Goal: Task Accomplishment & Management: Manage account settings

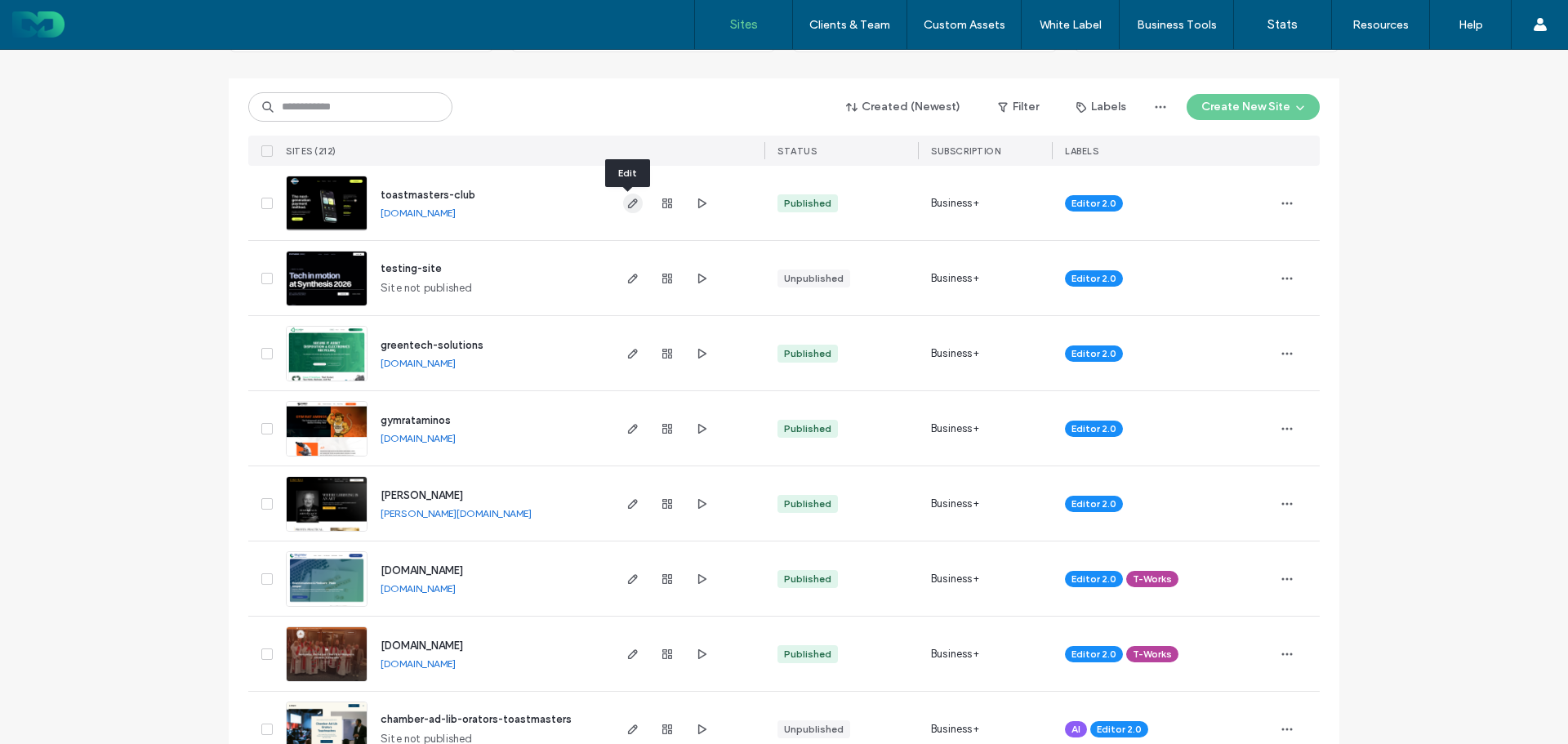
scroll to position [245, 0]
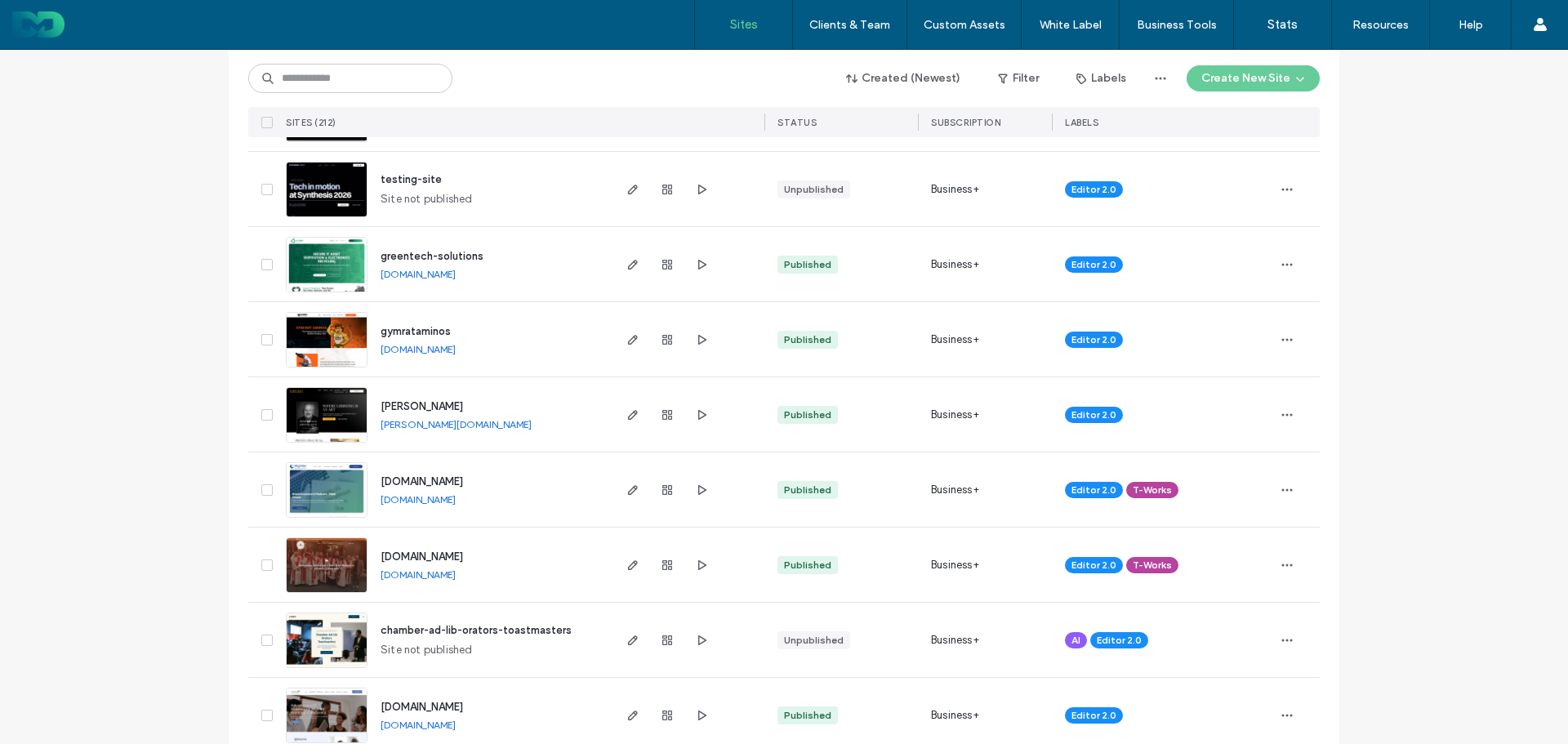
click at [456, 276] on link "greentech-solutions.stage999websites.com" at bounding box center [418, 274] width 75 height 12
click at [449, 254] on span "greentech-solutions" at bounding box center [432, 255] width 103 height 12
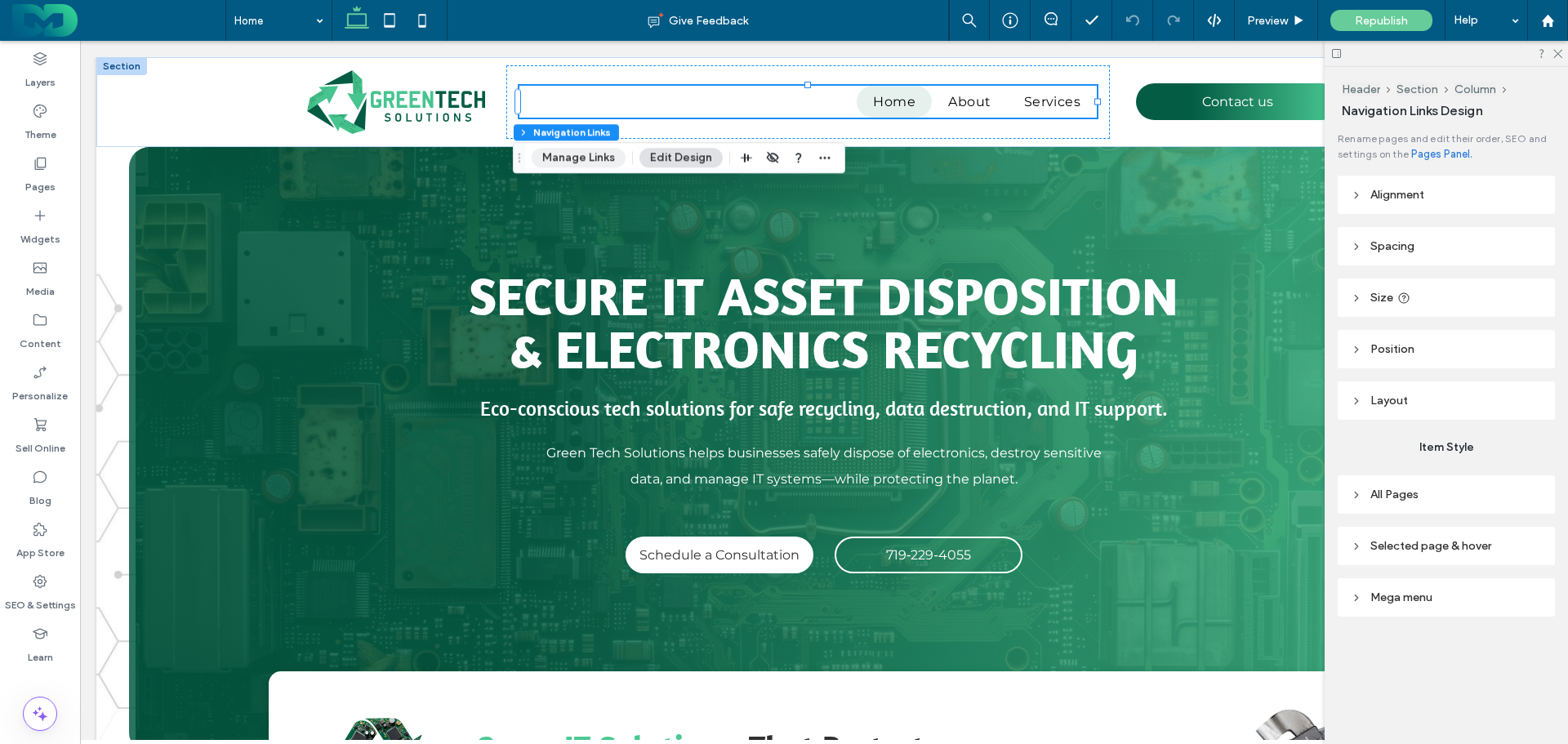
drag, startPoint x: 578, startPoint y: 161, endPoint x: 831, endPoint y: 168, distance: 253.1
click at [578, 161] on button "Manage Links" at bounding box center [579, 156] width 94 height 19
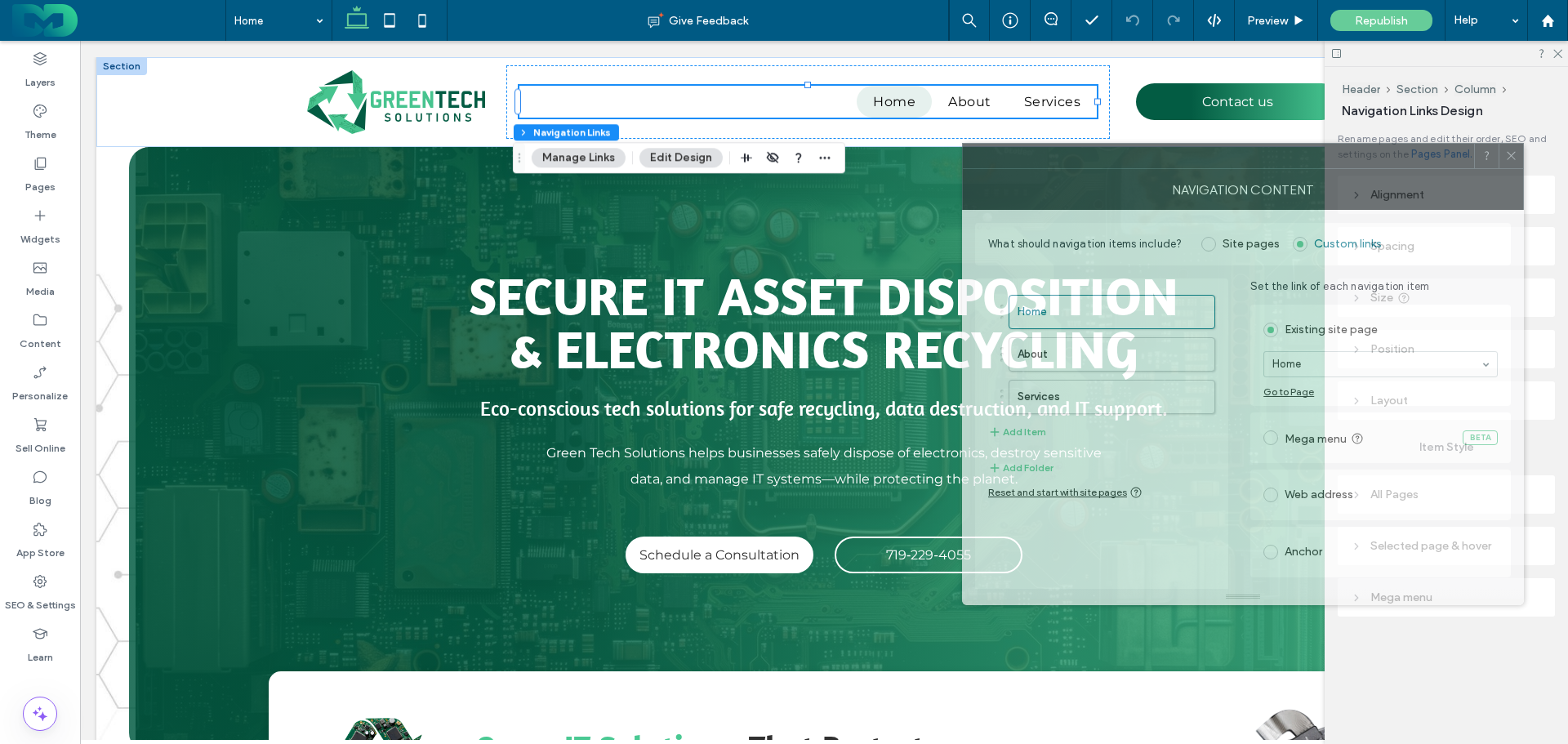
drag, startPoint x: 1305, startPoint y: 154, endPoint x: 878, endPoint y: 137, distance: 427.3
click at [963, 144] on div at bounding box center [1218, 156] width 511 height 25
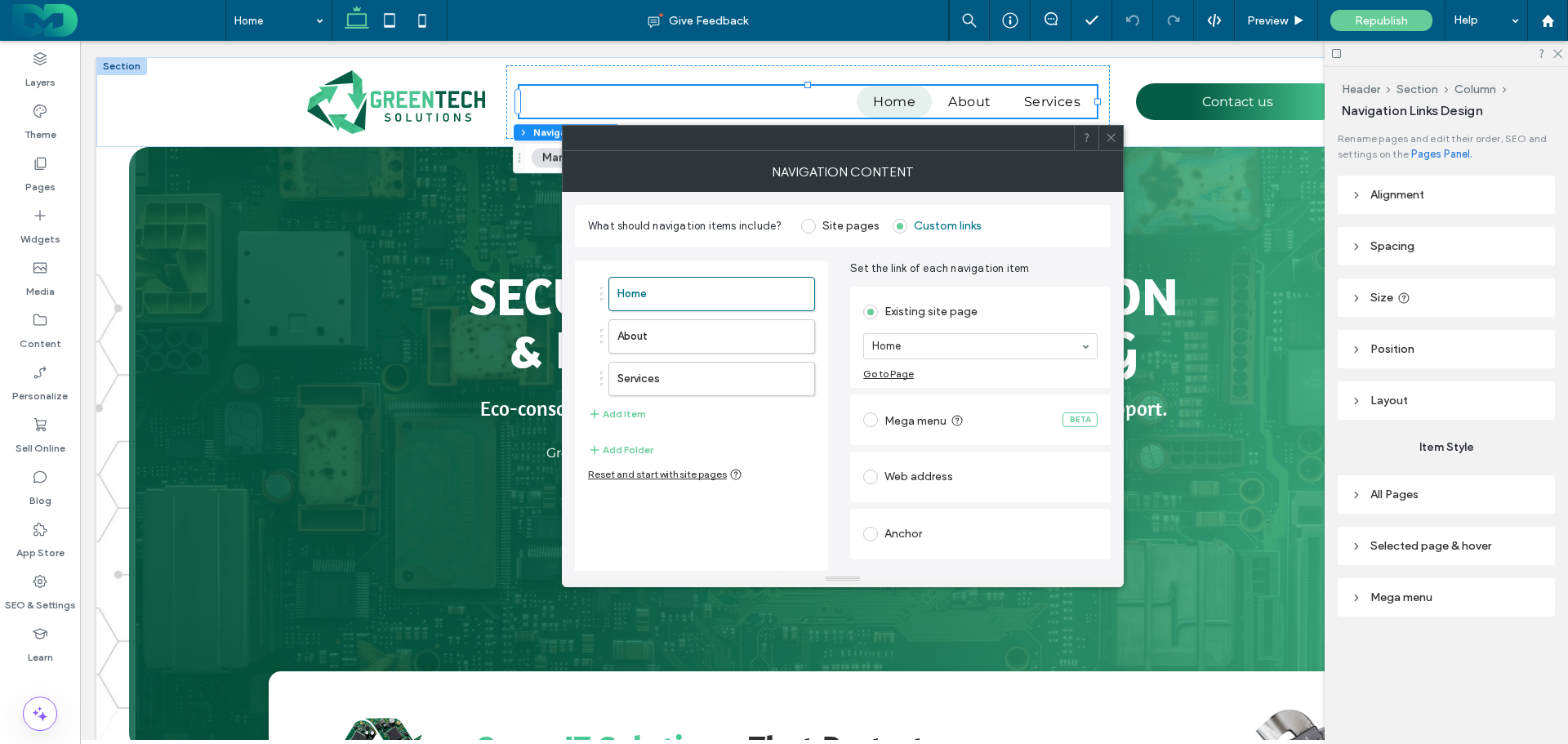
click at [1104, 144] on div at bounding box center [1110, 137] width 25 height 25
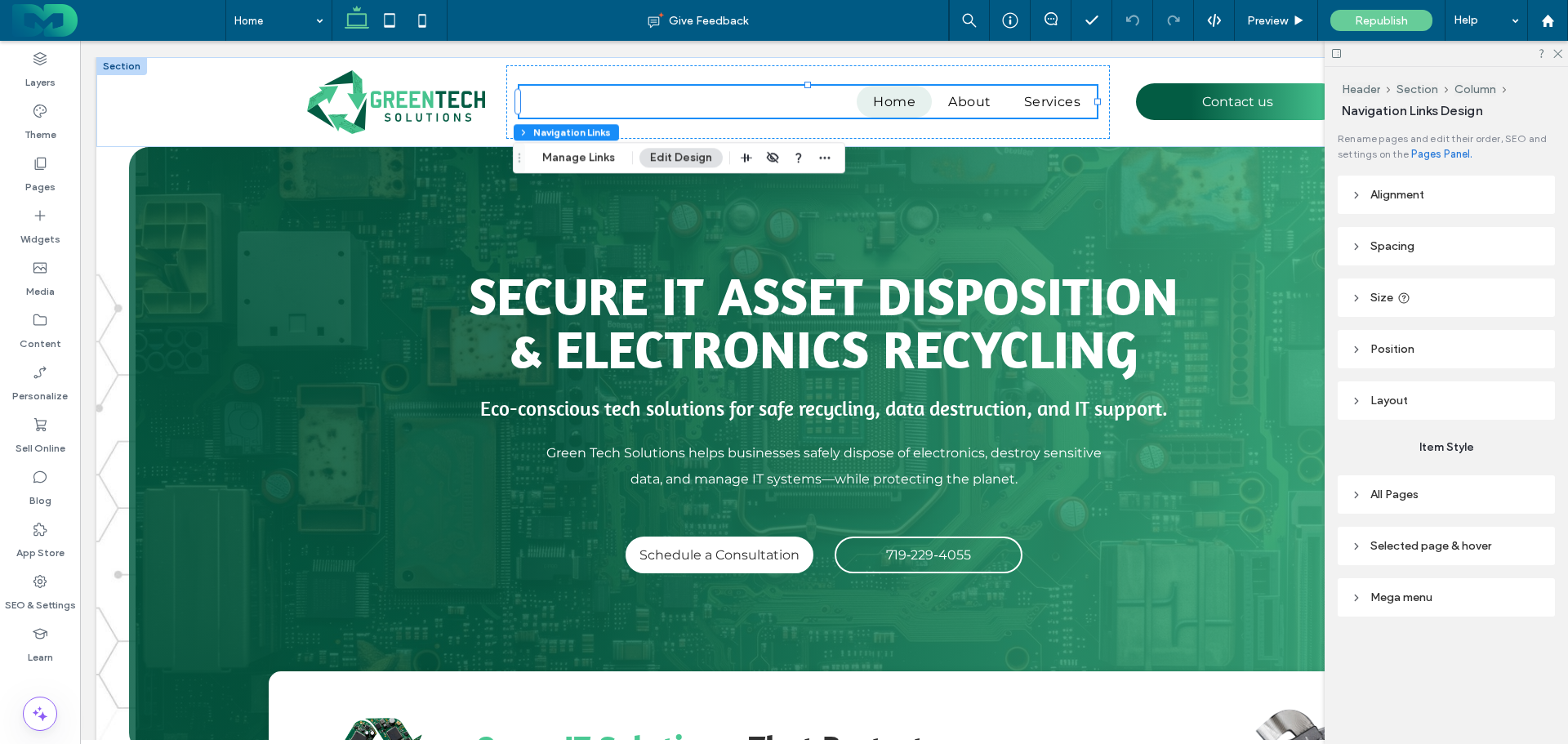
click at [1454, 542] on span "Selected page & hover" at bounding box center [1431, 545] width 121 height 14
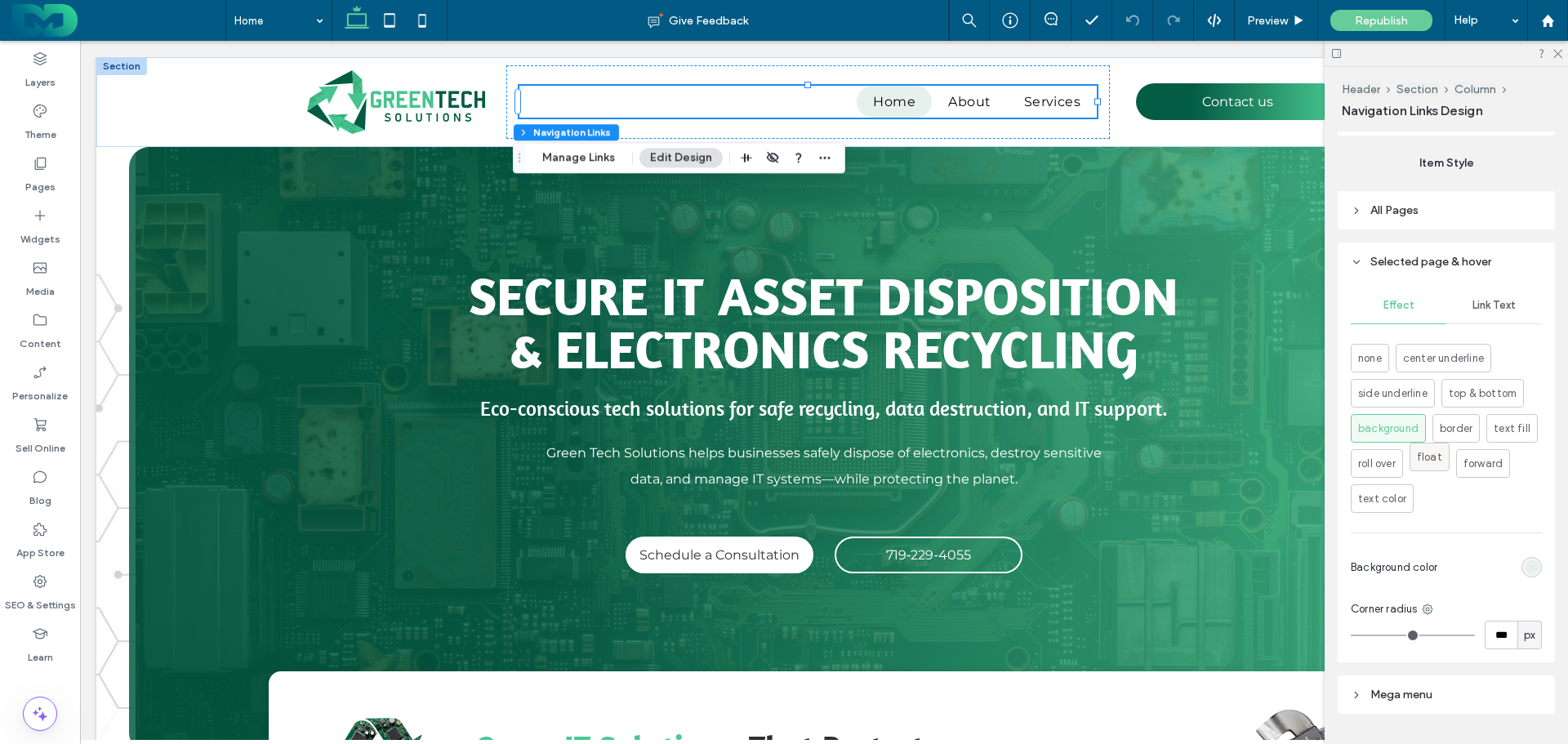
scroll to position [326, 0]
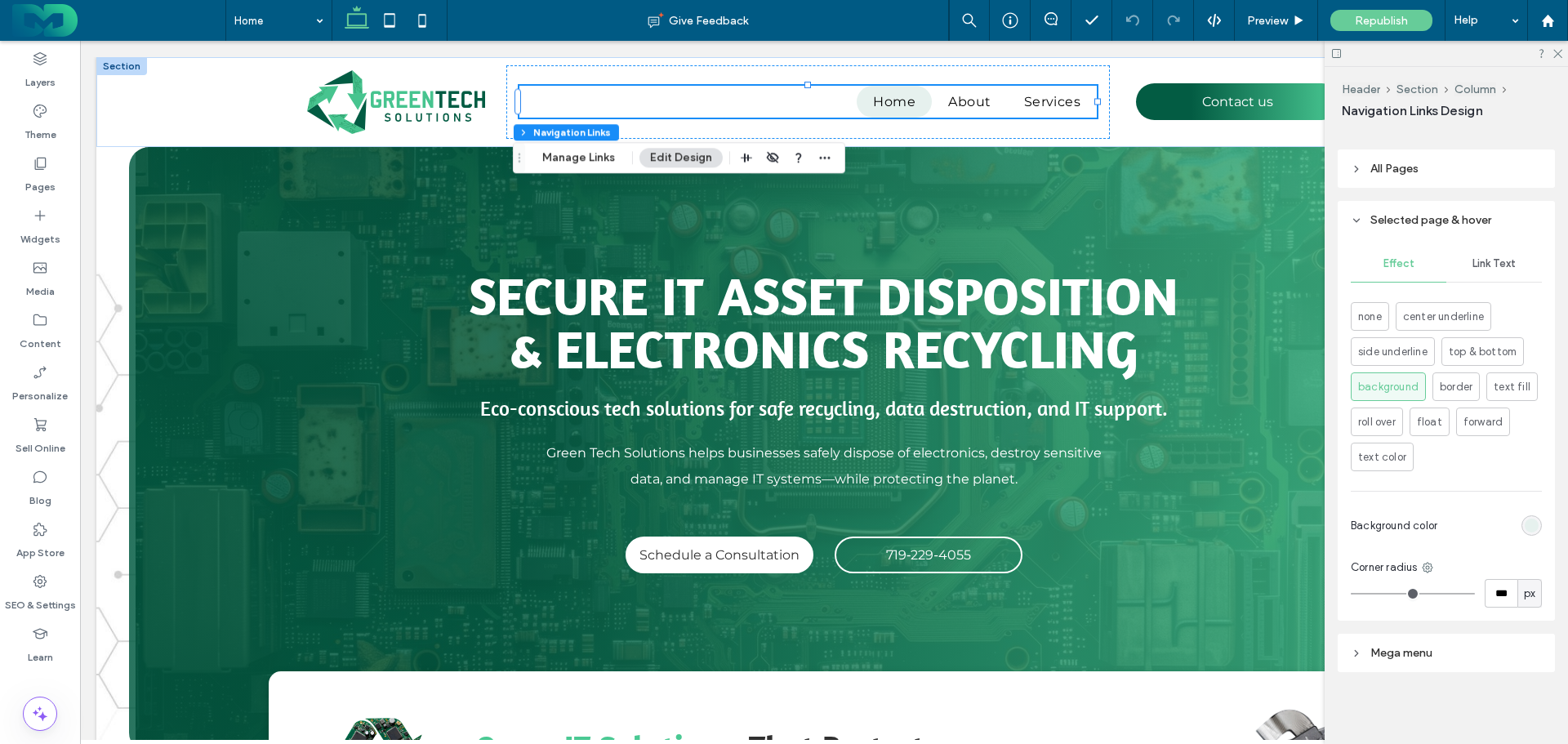
click at [1490, 263] on span "Link Text" at bounding box center [1493, 264] width 43 height 13
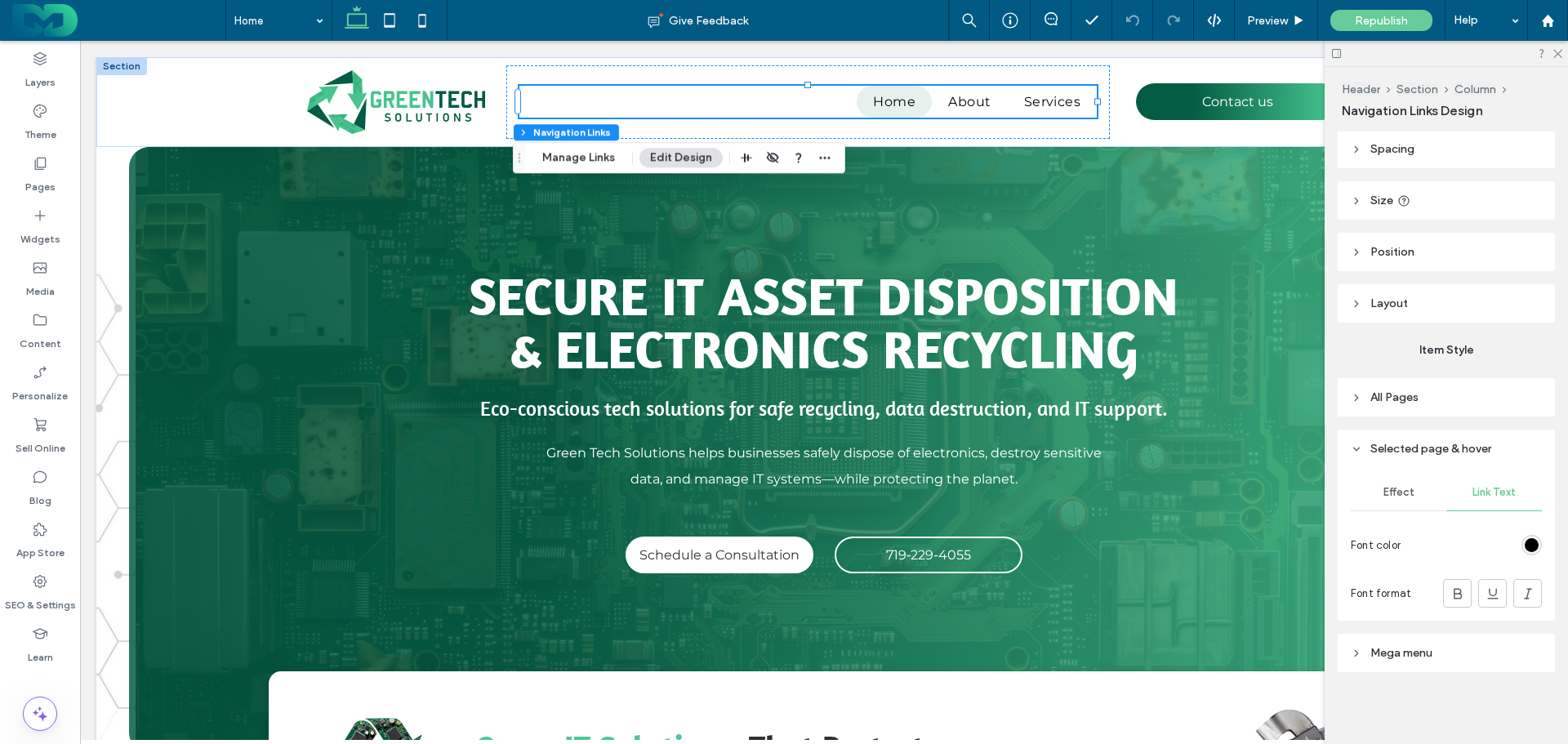
click at [1525, 545] on div "rgb(0, 0, 0)" at bounding box center [1531, 545] width 14 height 14
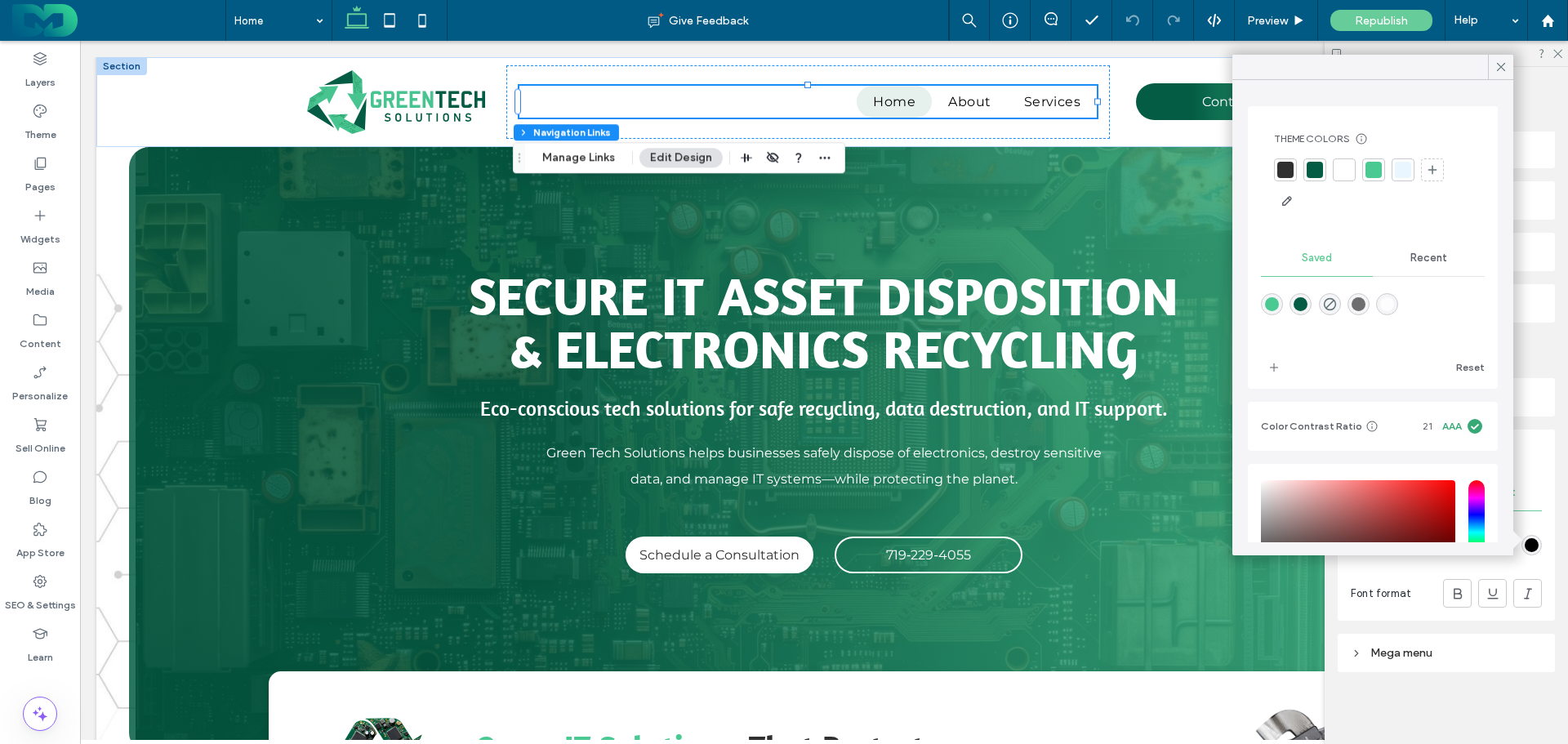
click at [1366, 171] on div at bounding box center [1374, 170] width 16 height 16
click at [1344, 169] on div at bounding box center [1344, 171] width 16 height 16
click at [1532, 448] on header "Selected page & hover" at bounding box center [1445, 448] width 217 height 38
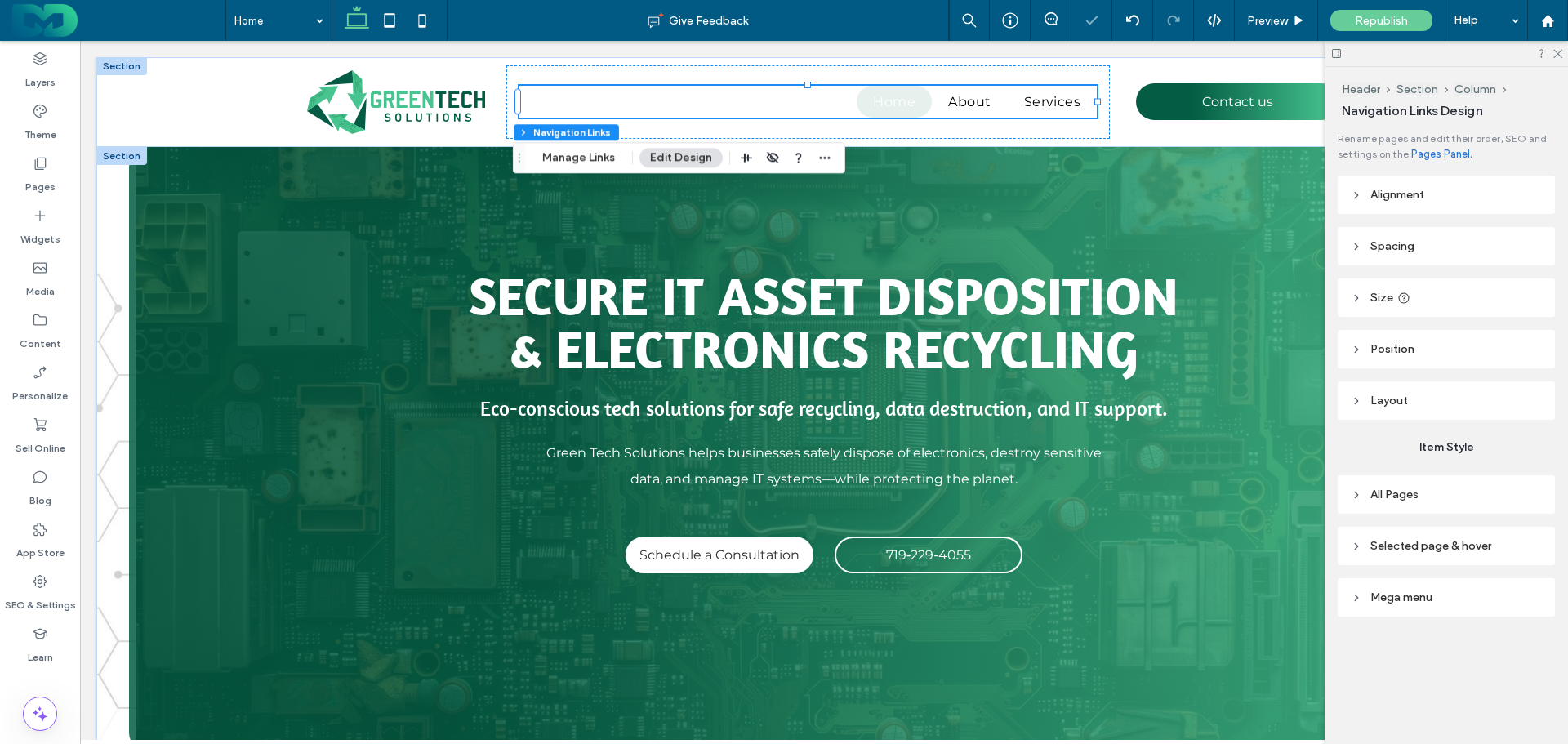
scroll to position [0, 0]
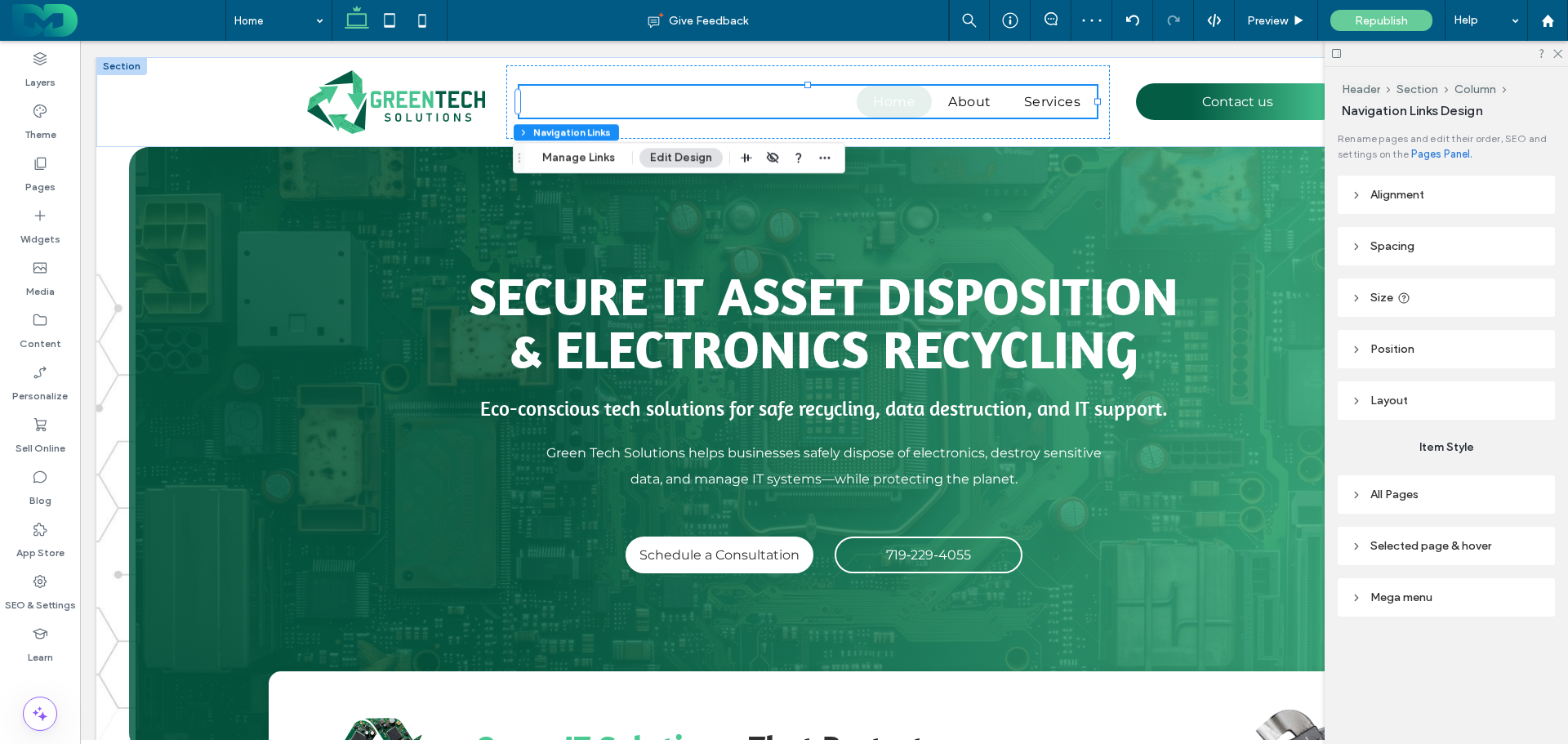
click at [1474, 495] on header "All Pages" at bounding box center [1445, 494] width 217 height 38
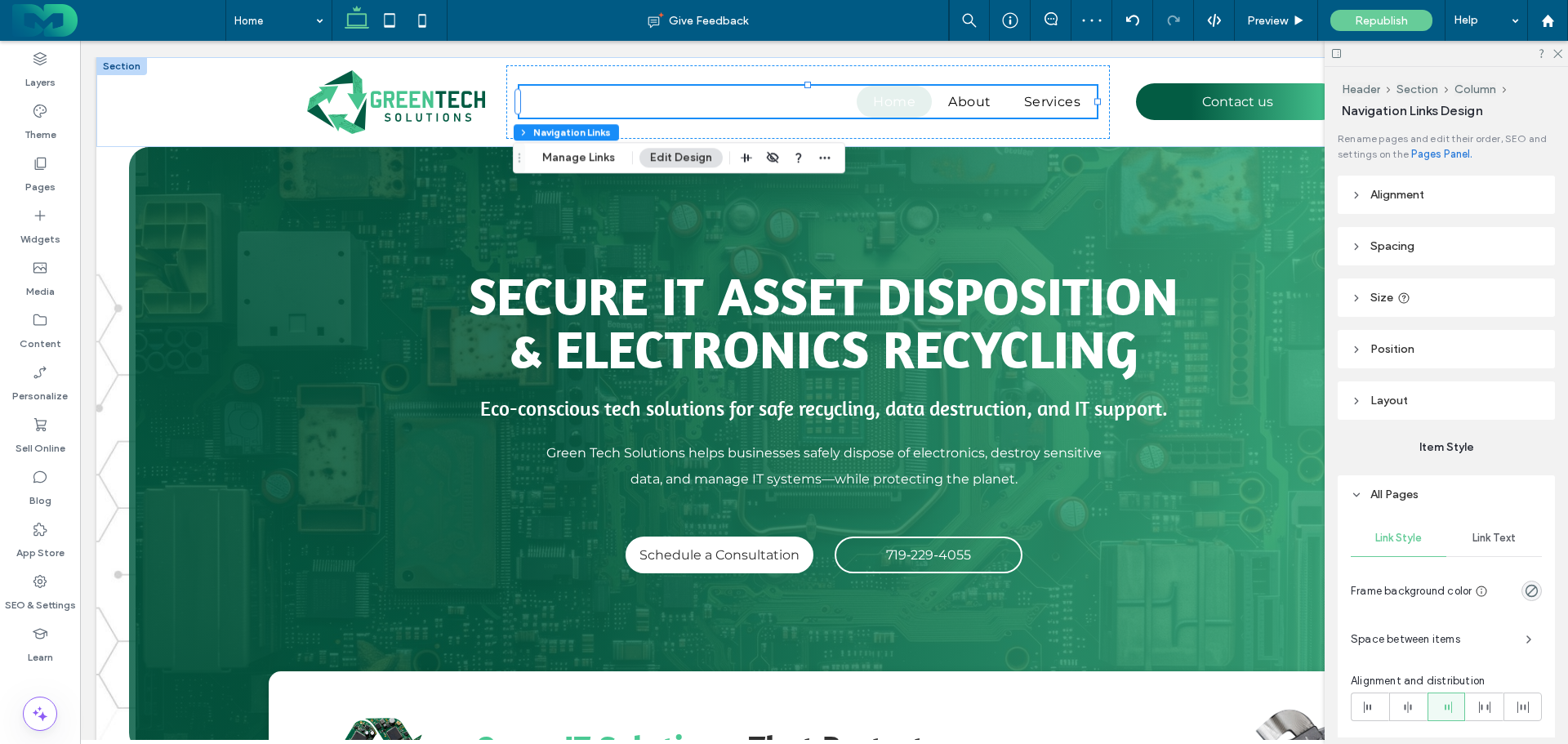
click at [1503, 535] on span "Link Text" at bounding box center [1493, 538] width 43 height 13
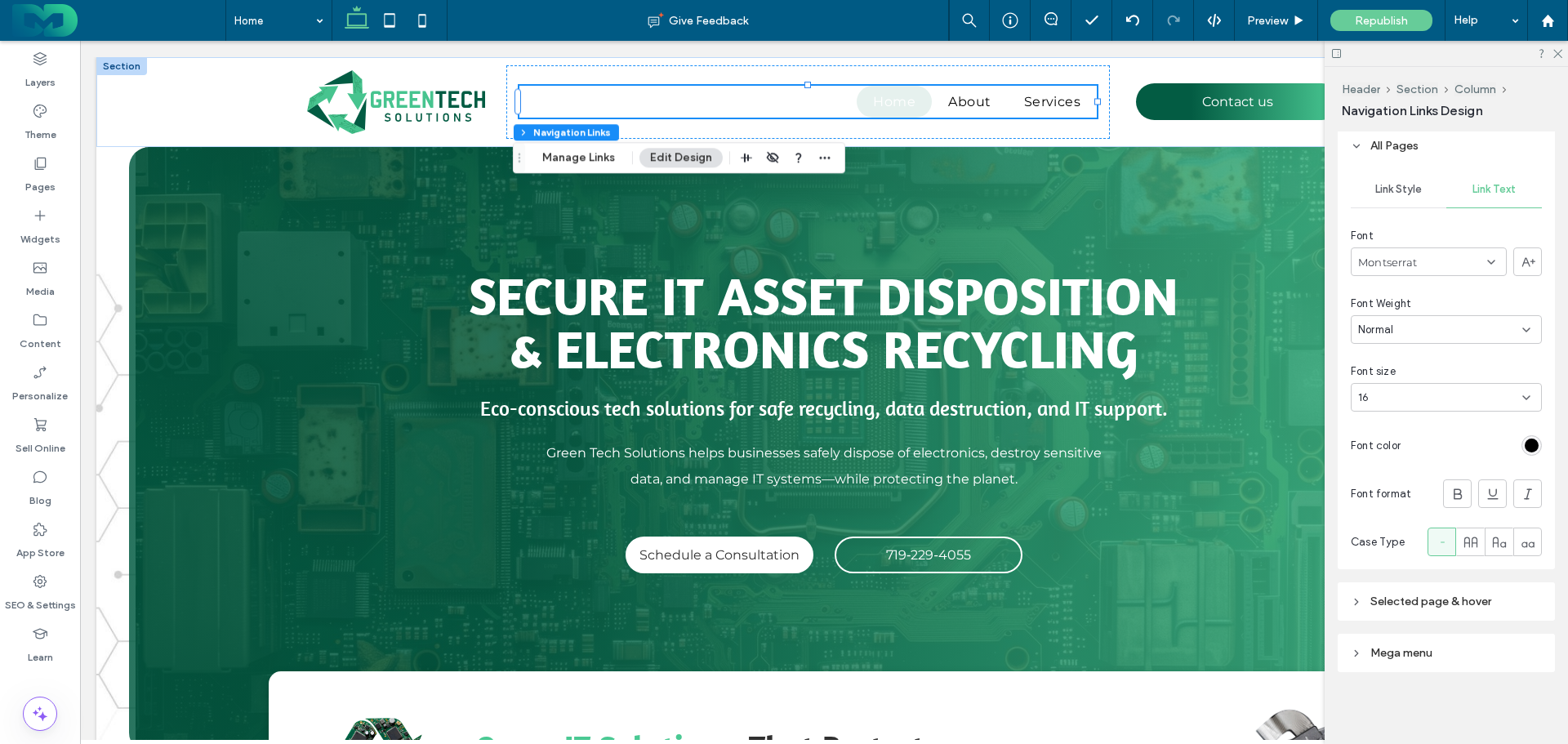
click at [1497, 590] on header "Selected page & hover" at bounding box center [1445, 601] width 217 height 38
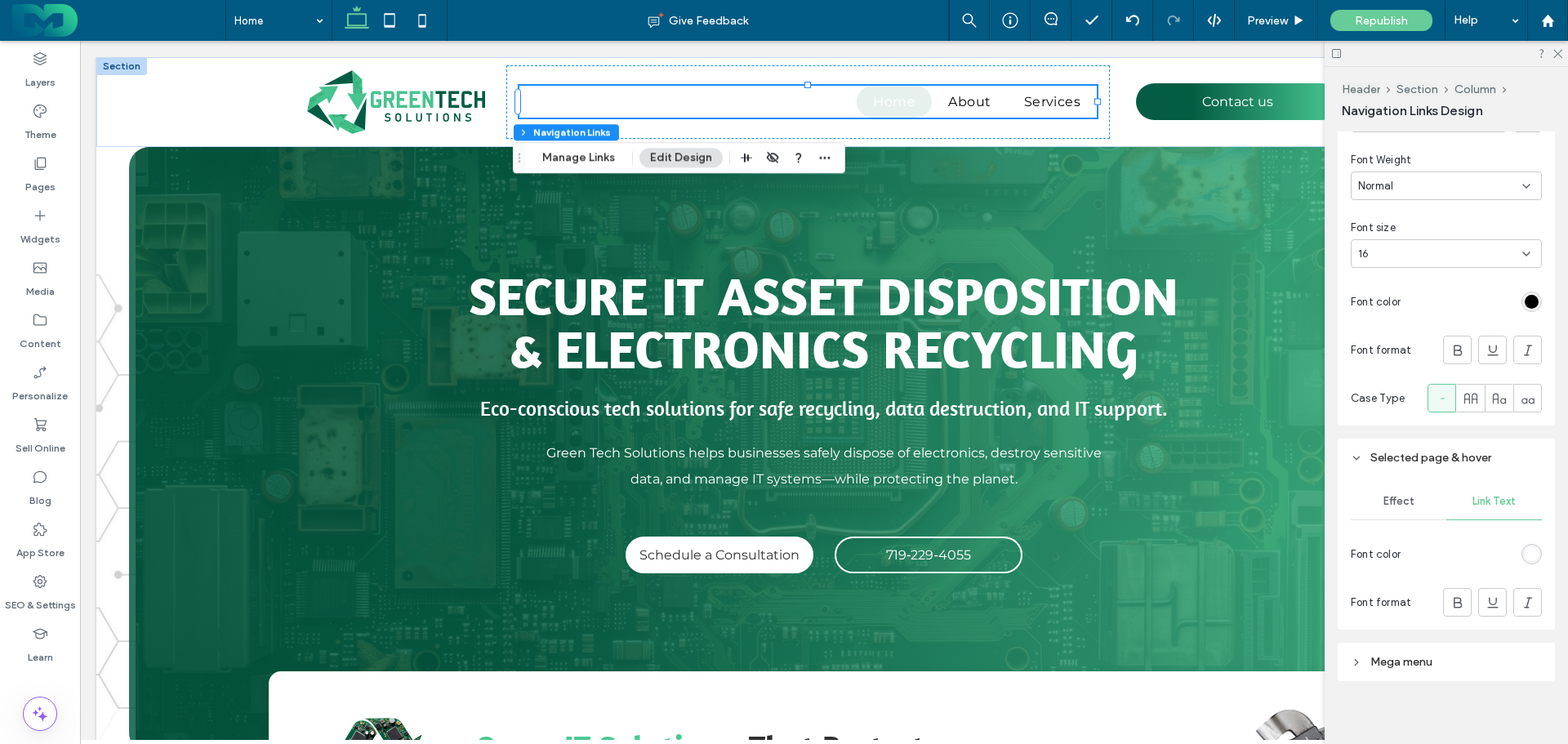
scroll to position [501, 0]
click at [1525, 550] on div "rgb(255, 255, 255)" at bounding box center [1531, 545] width 14 height 14
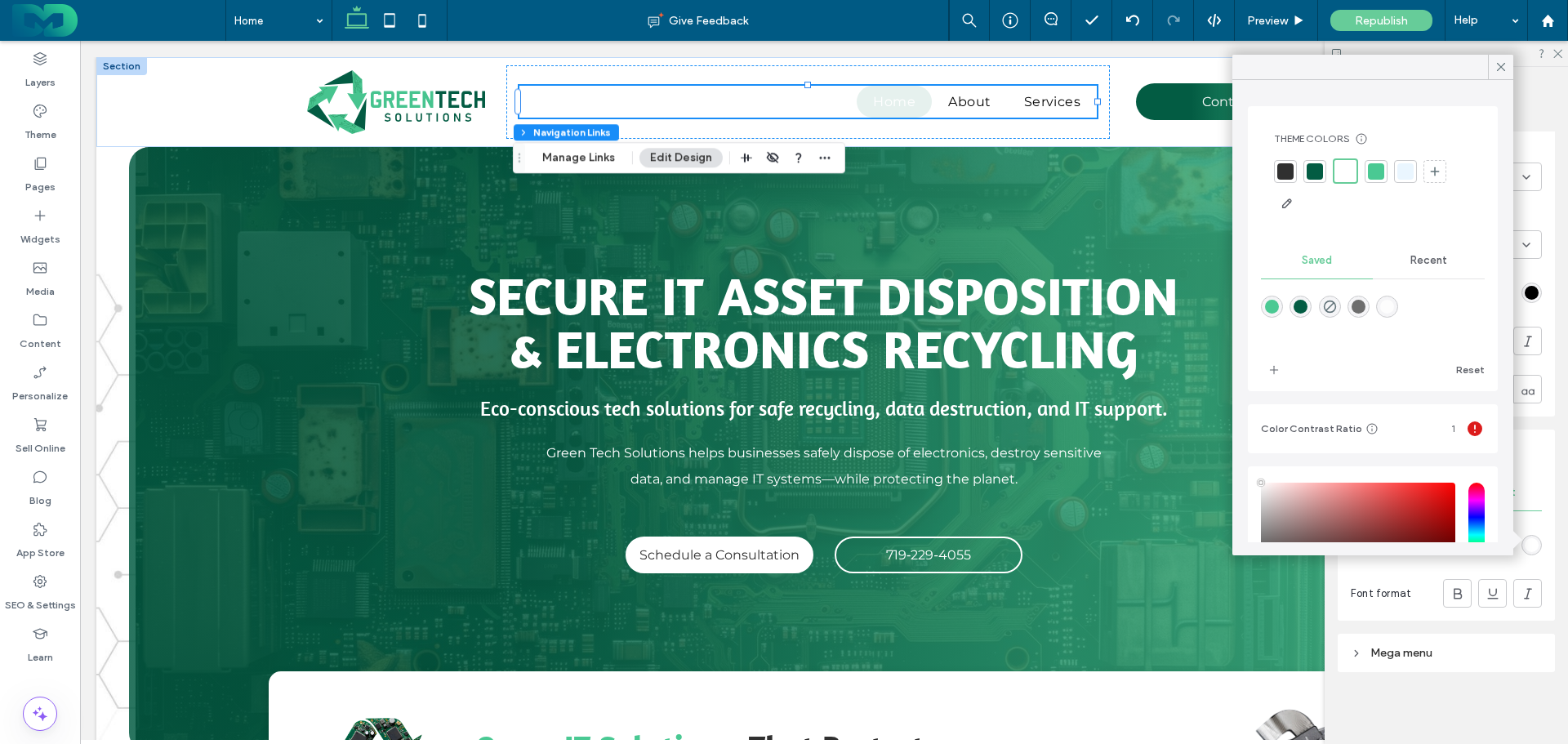
click at [1282, 166] on div at bounding box center [1285, 171] width 16 height 16
click at [1501, 70] on icon at bounding box center [1501, 67] width 15 height 15
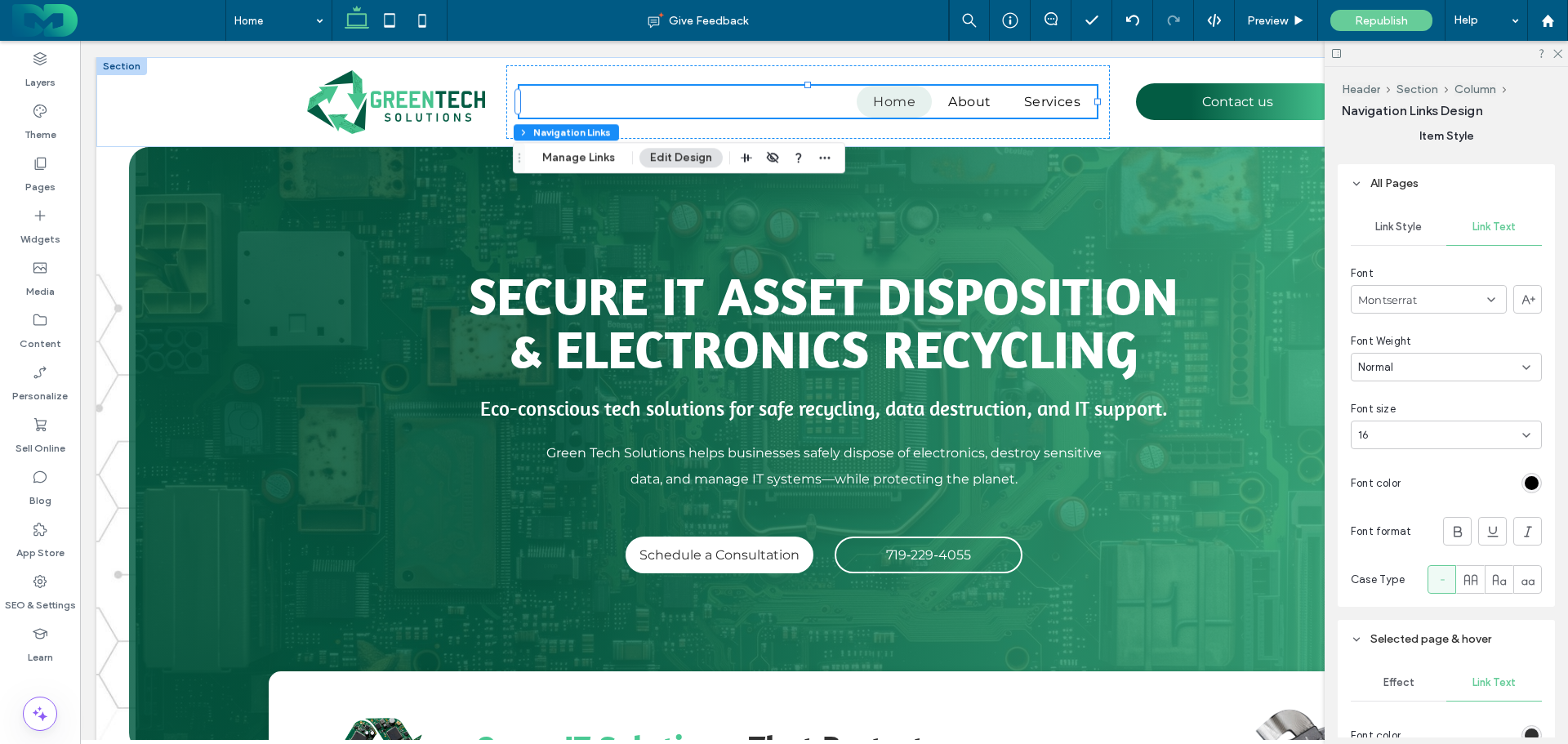
scroll to position [256, 0]
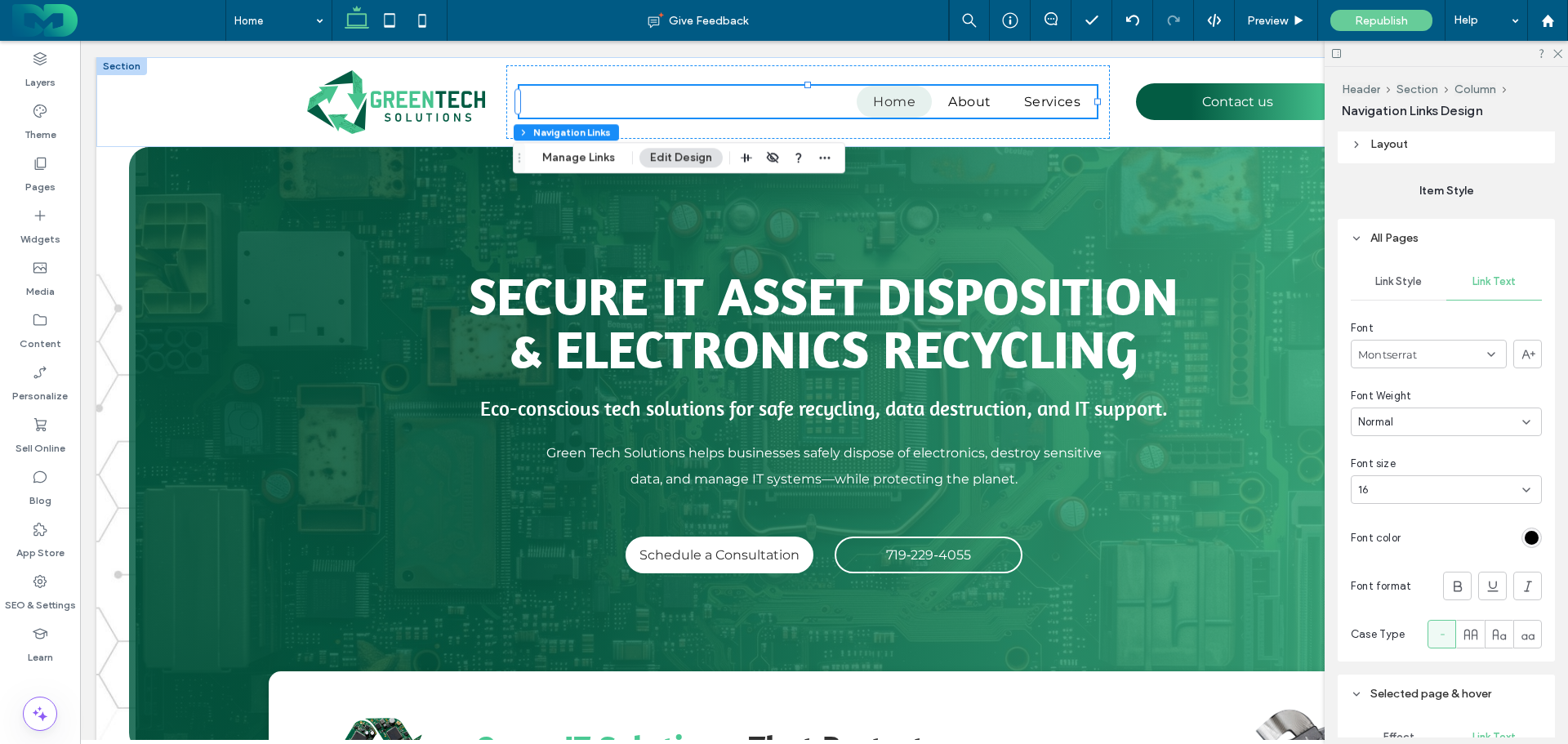
click at [1400, 297] on div "Link Style" at bounding box center [1399, 281] width 95 height 36
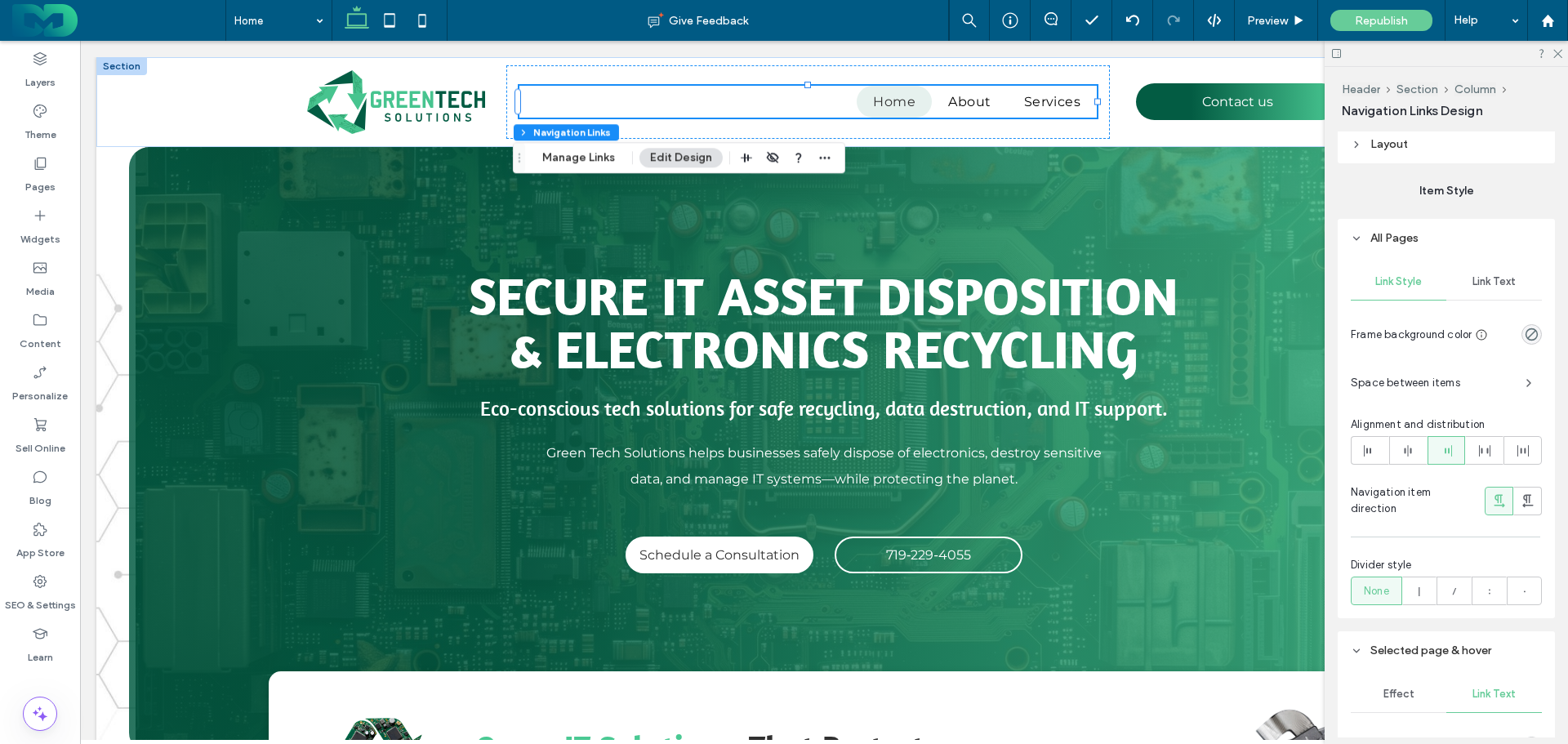
click at [1512, 288] on div "Link Text" at bounding box center [1494, 281] width 95 height 36
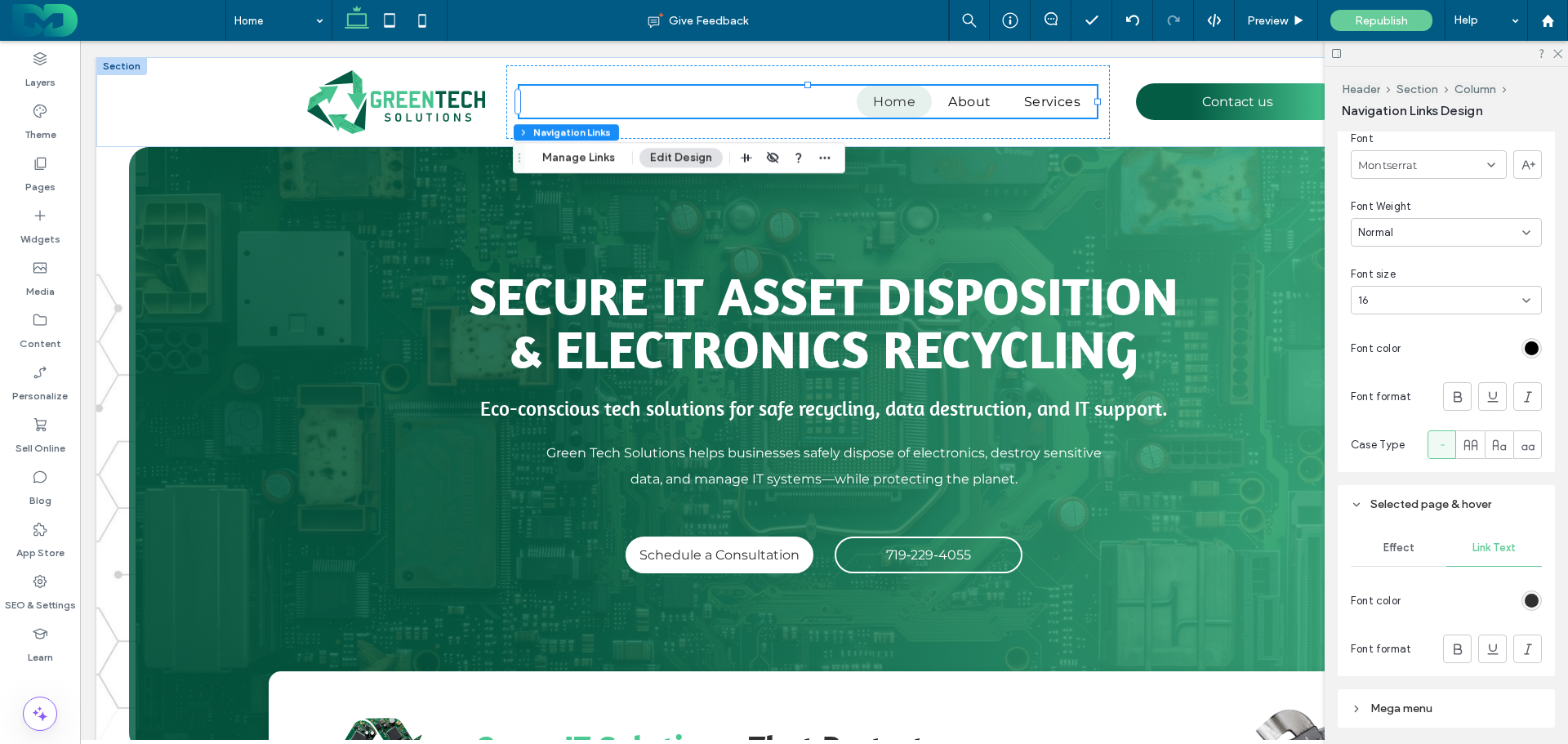
scroll to position [501, 0]
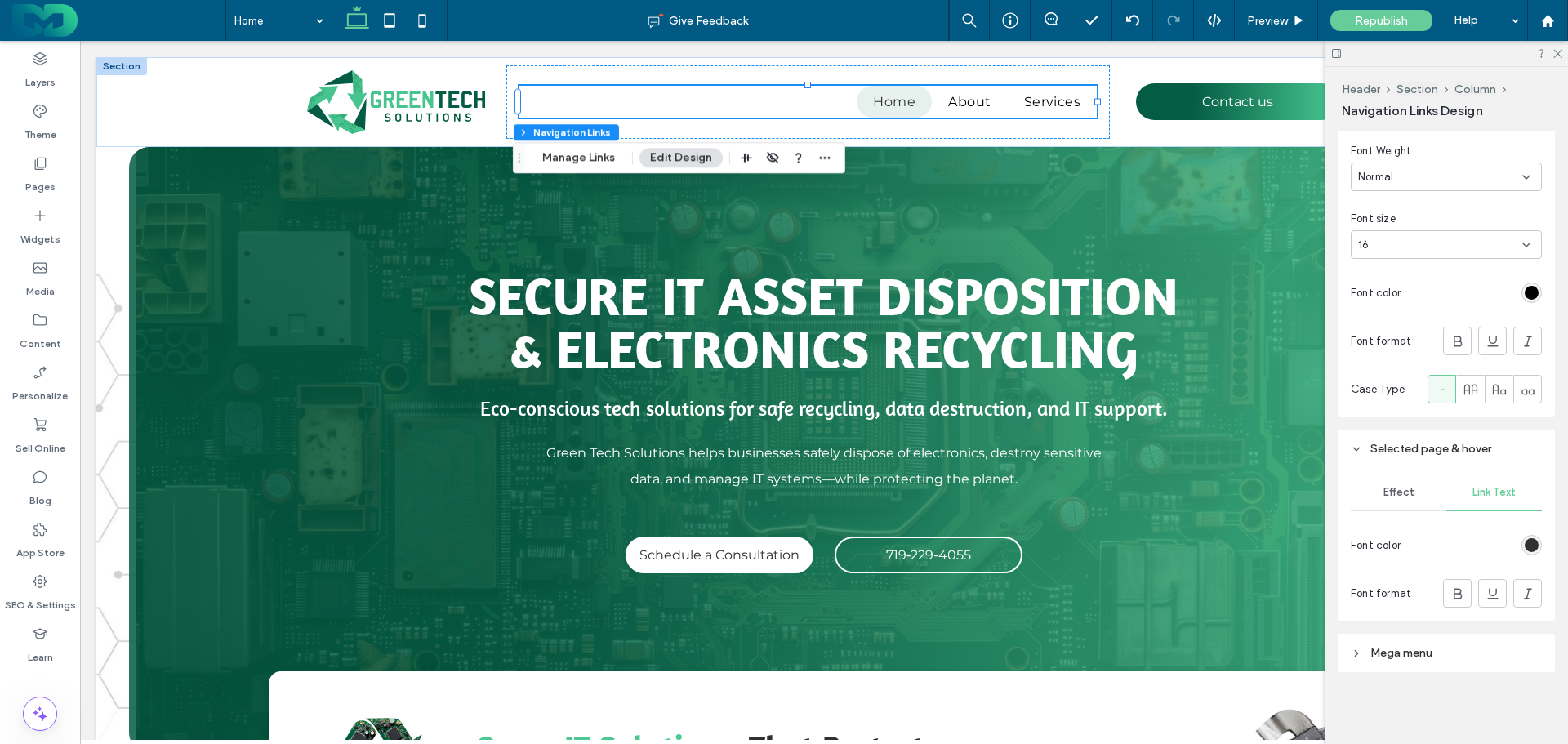
click at [1399, 497] on span "Effect" at bounding box center [1399, 492] width 31 height 13
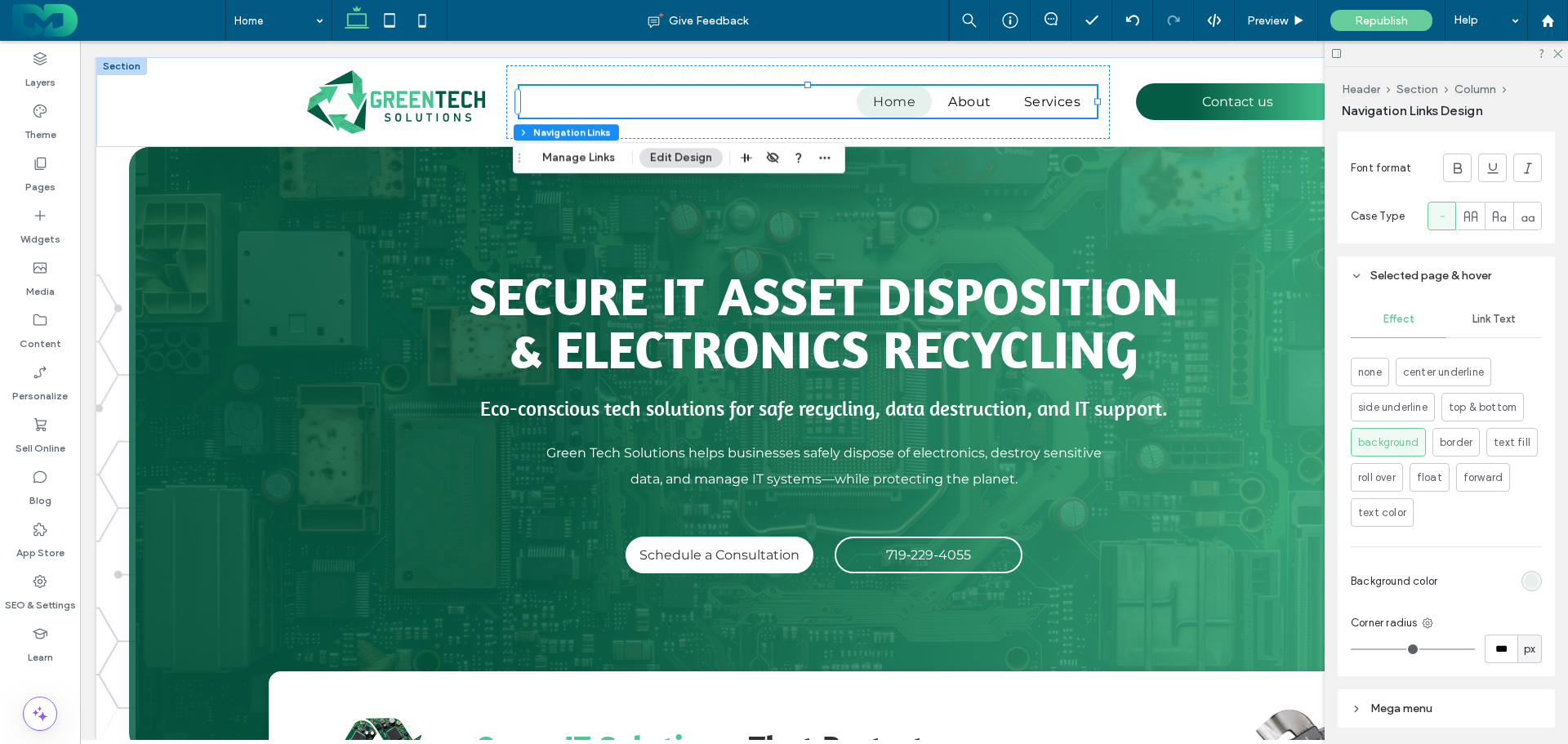
scroll to position [730, 0]
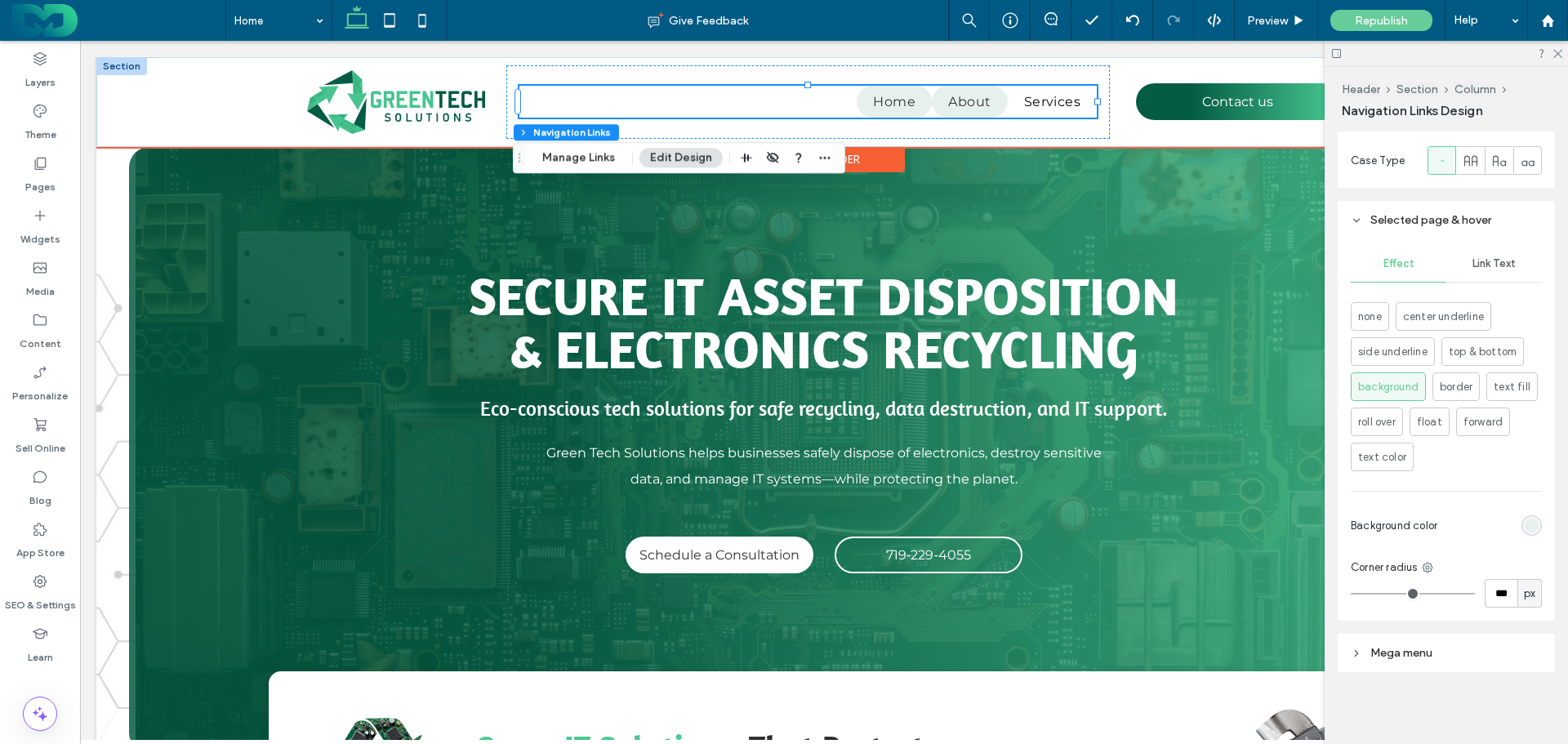
click at [964, 105] on span "About" at bounding box center [969, 102] width 42 height 16
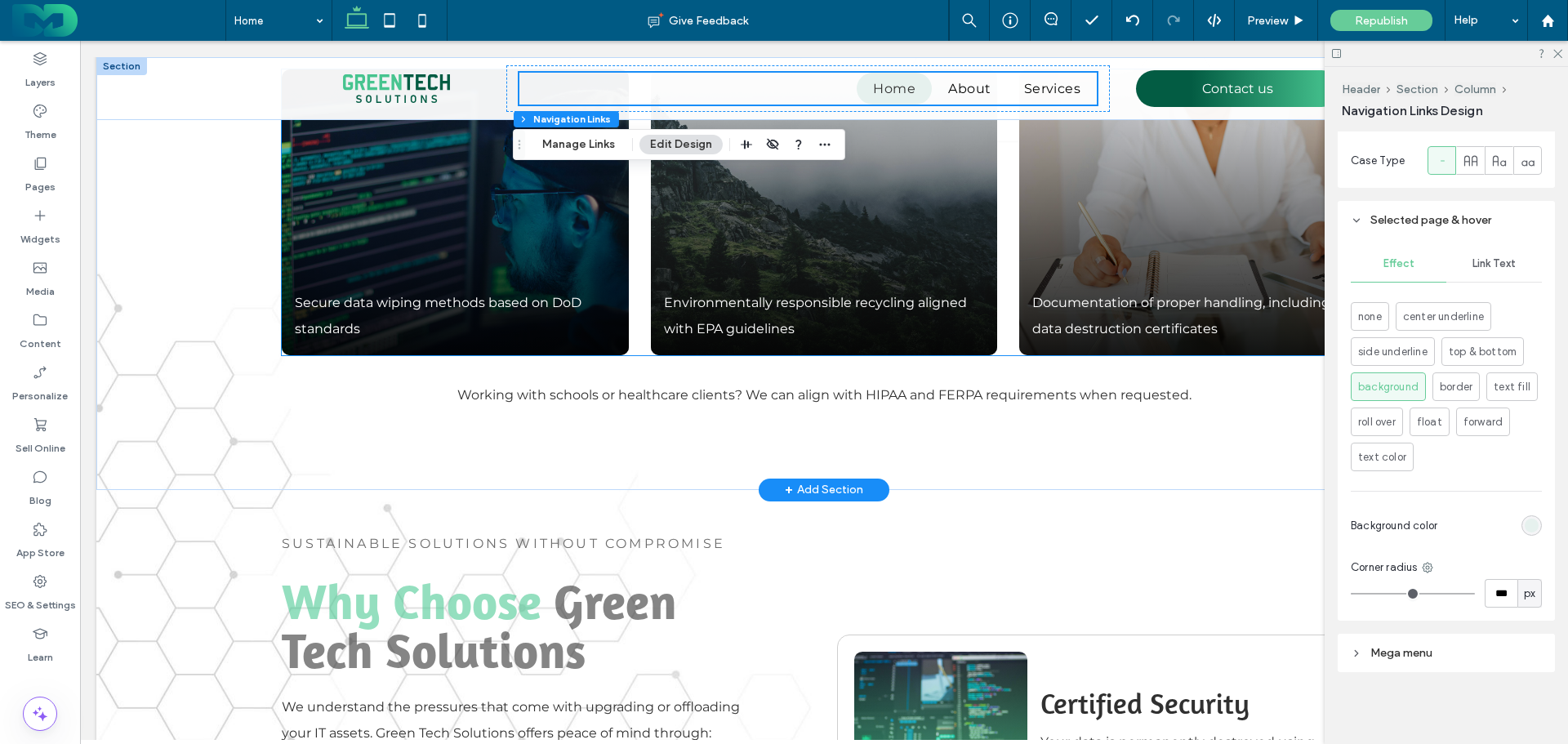
scroll to position [3076, 0]
